Goal: Task Accomplishment & Management: Manage account settings

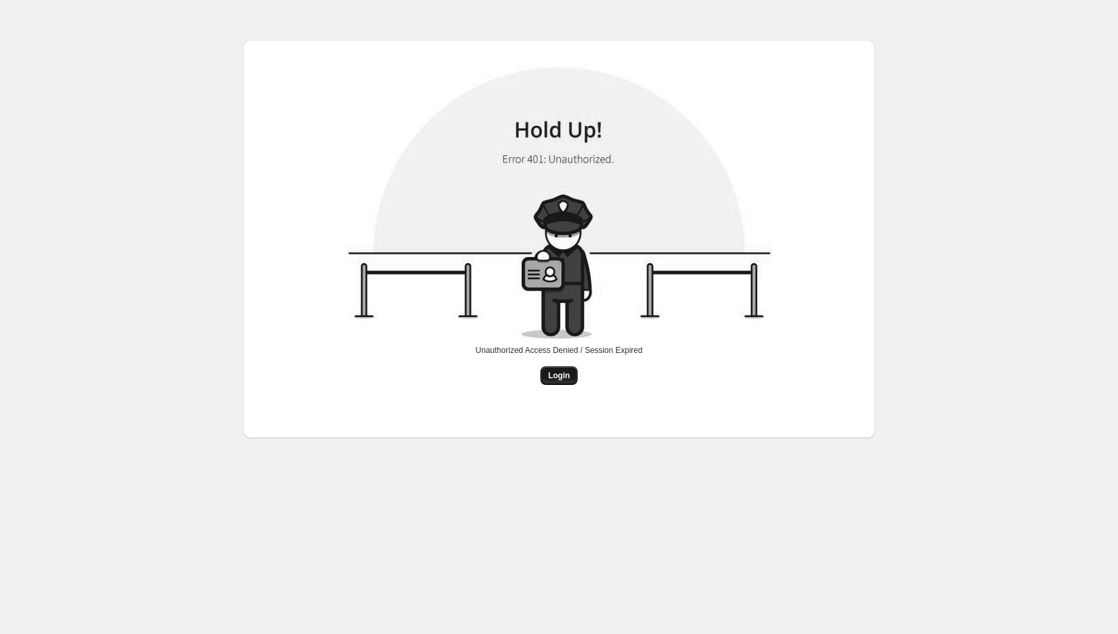
click at [568, 369] on button "Login" at bounding box center [559, 375] width 38 height 19
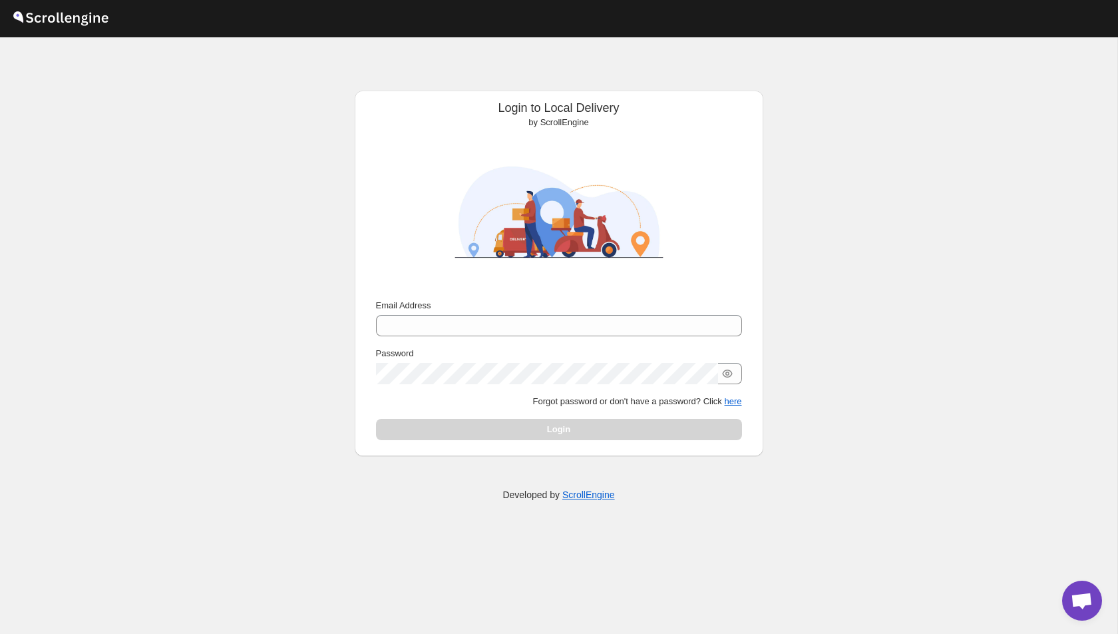
click at [503, 337] on div "Email Address Password Forgot password or don't have a password? Click here Log…" at bounding box center [559, 369] width 366 height 141
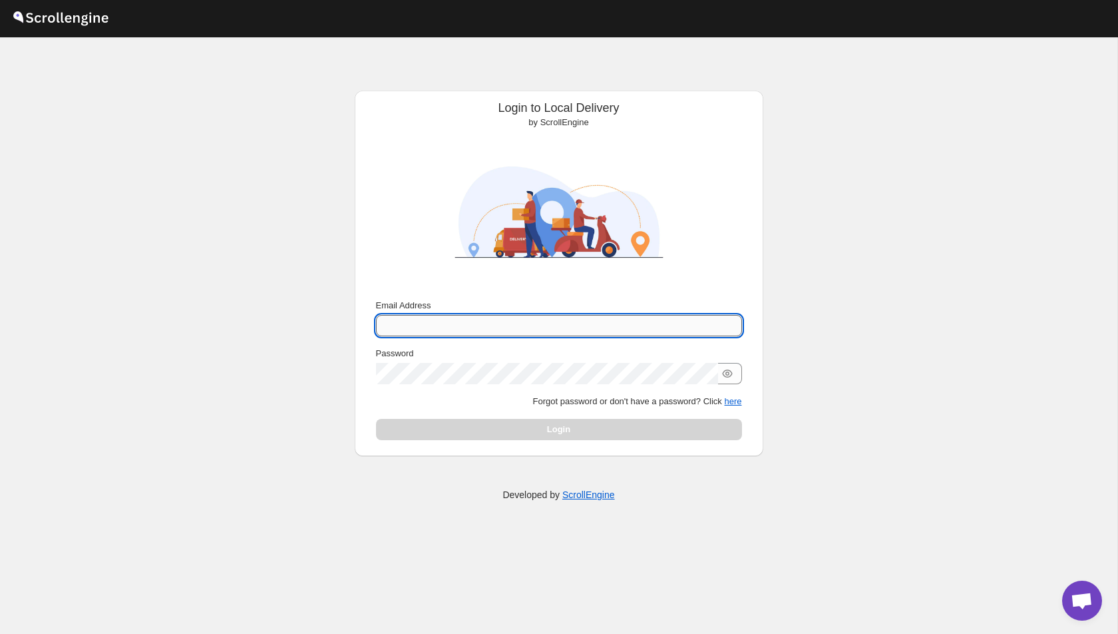
click at [459, 317] on input "Email Address" at bounding box center [559, 325] width 366 height 21
type input "[EMAIL_ADDRESS][DOMAIN_NAME]"
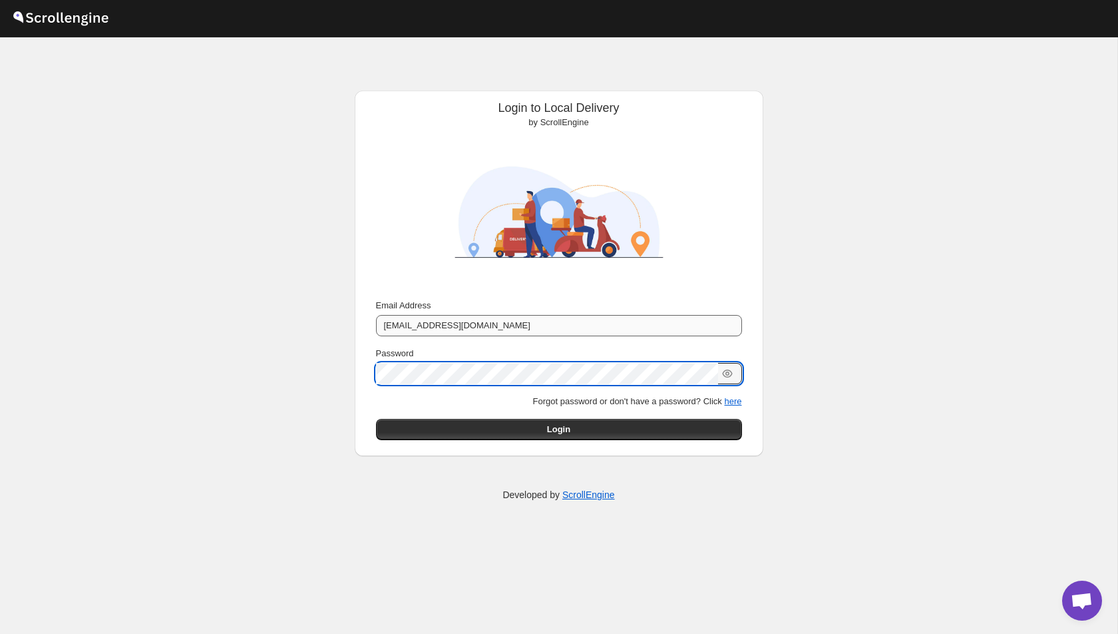
click at [376, 91] on button "Submit" at bounding box center [395, 98] width 38 height 14
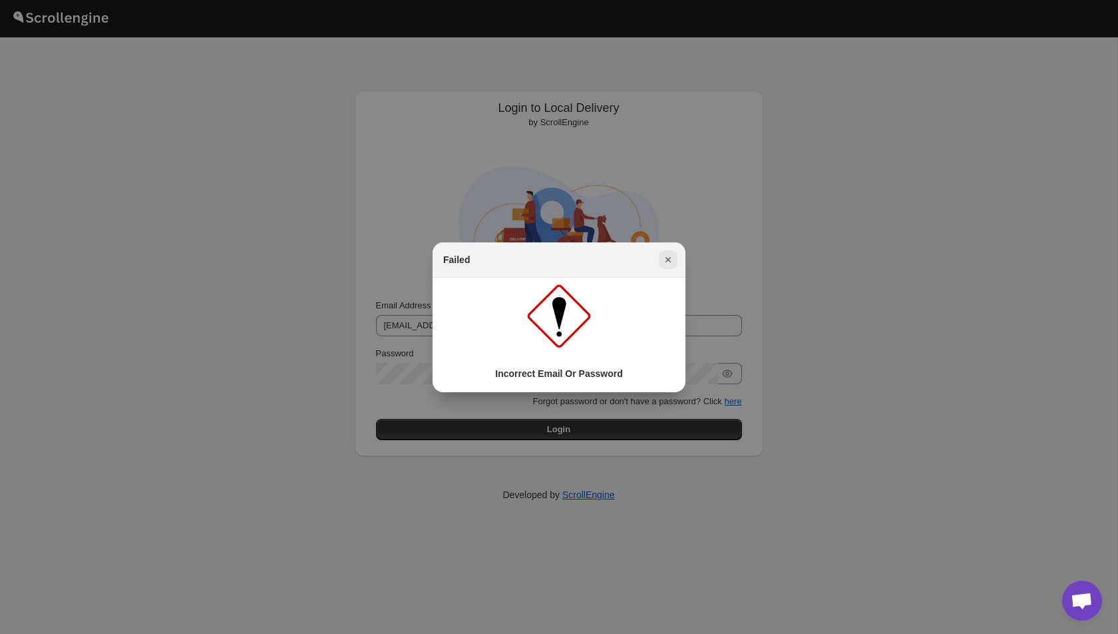
click at [668, 263] on icon "Close" at bounding box center [667, 259] width 13 height 13
